Goal: Obtain resource: Obtain resource

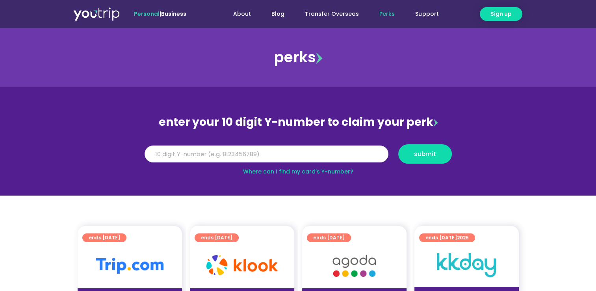
click at [195, 150] on input "Y Number" at bounding box center [267, 153] width 244 height 17
type input "8163508537"
click at [424, 153] on span "submit" at bounding box center [425, 154] width 22 height 6
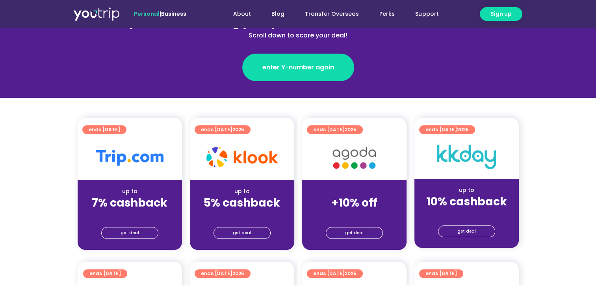
scroll to position [117, 0]
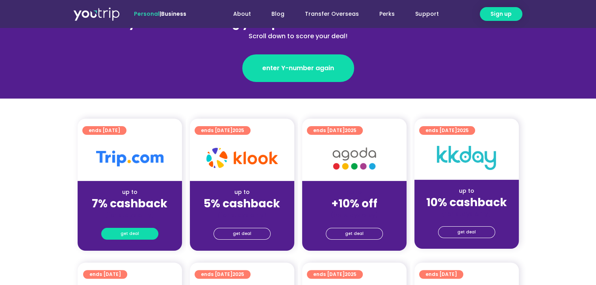
click at [130, 233] on span "get deal" at bounding box center [130, 233] width 19 height 11
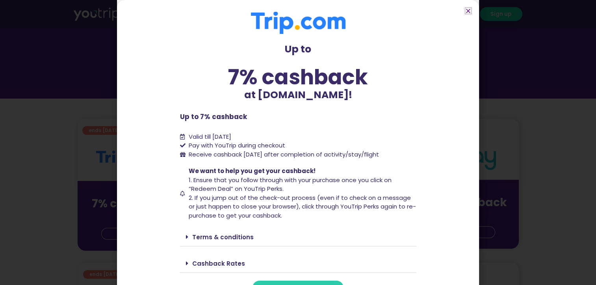
scroll to position [15, 0]
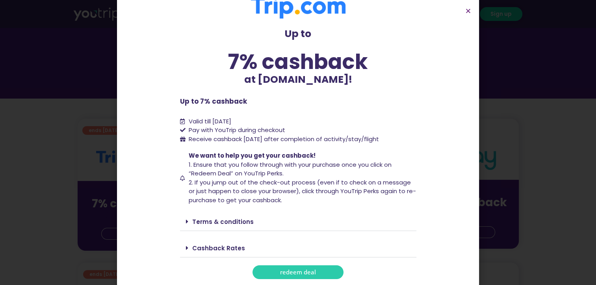
click at [289, 272] on span "redeem deal" at bounding box center [298, 272] width 36 height 6
